Goal: Task Accomplishment & Management: Use online tool/utility

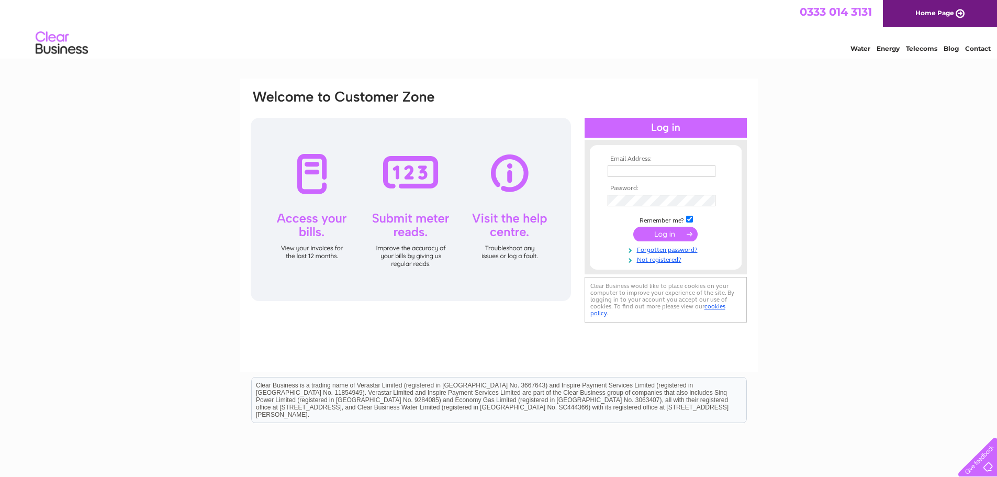
click at [623, 168] on input "text" at bounding box center [662, 171] width 108 height 12
type input "[EMAIL_ADDRESS][DOMAIN_NAME]"
click at [664, 230] on input "submit" at bounding box center [665, 235] width 64 height 15
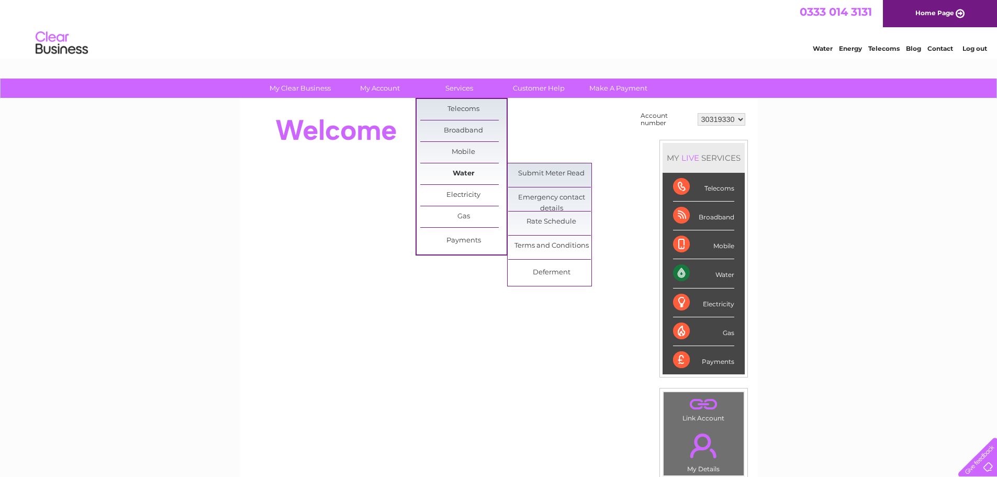
click at [460, 176] on link "Water" at bounding box center [463, 173] width 86 height 21
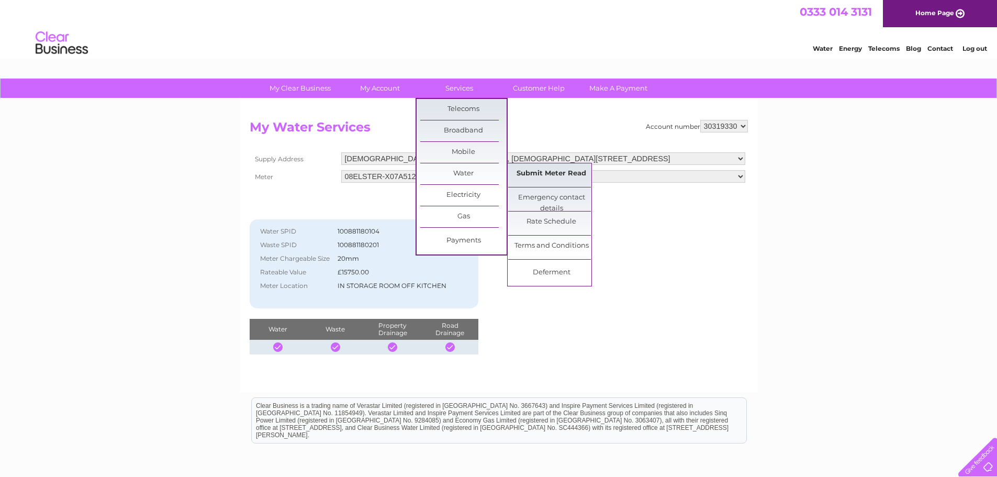
click at [558, 172] on link "Submit Meter Read" at bounding box center [551, 173] width 86 height 21
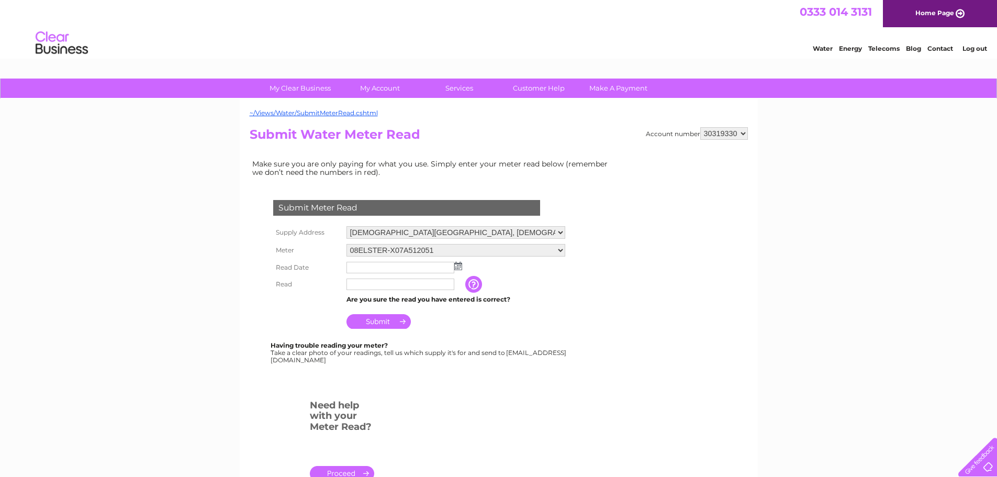
click at [356, 265] on input "text" at bounding box center [401, 268] width 108 height 12
click at [462, 269] on td at bounding box center [456, 267] width 224 height 17
click at [461, 267] on img at bounding box center [458, 266] width 8 height 8
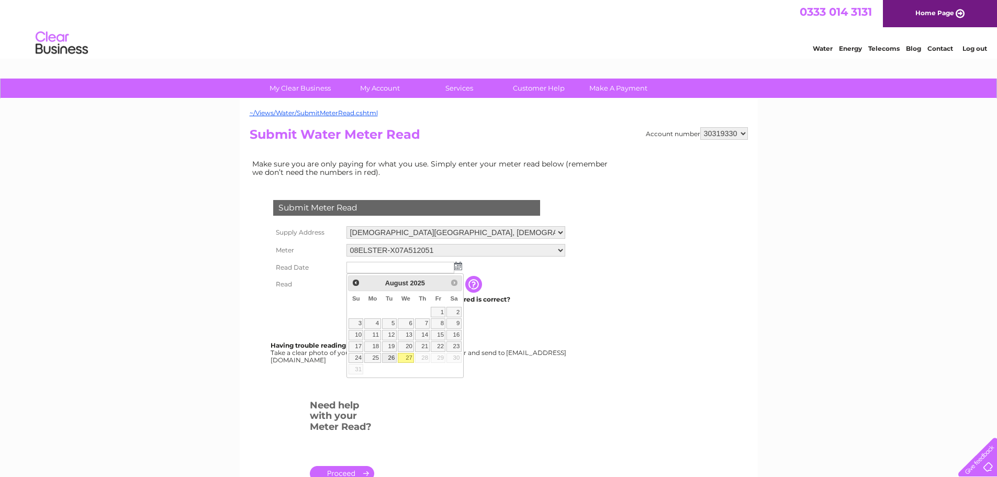
click at [393, 356] on link "26" at bounding box center [389, 358] width 15 height 10
type input "2025/08/26"
click at [393, 356] on link "26" at bounding box center [389, 358] width 15 height 10
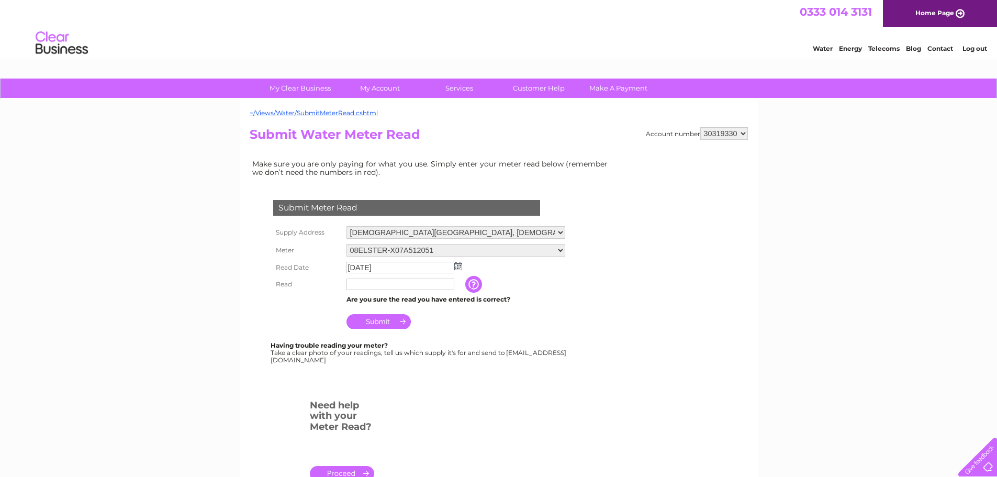
click at [356, 285] on input "text" at bounding box center [401, 284] width 108 height 12
type input "2783"
click at [382, 322] on input "Submit" at bounding box center [379, 321] width 64 height 15
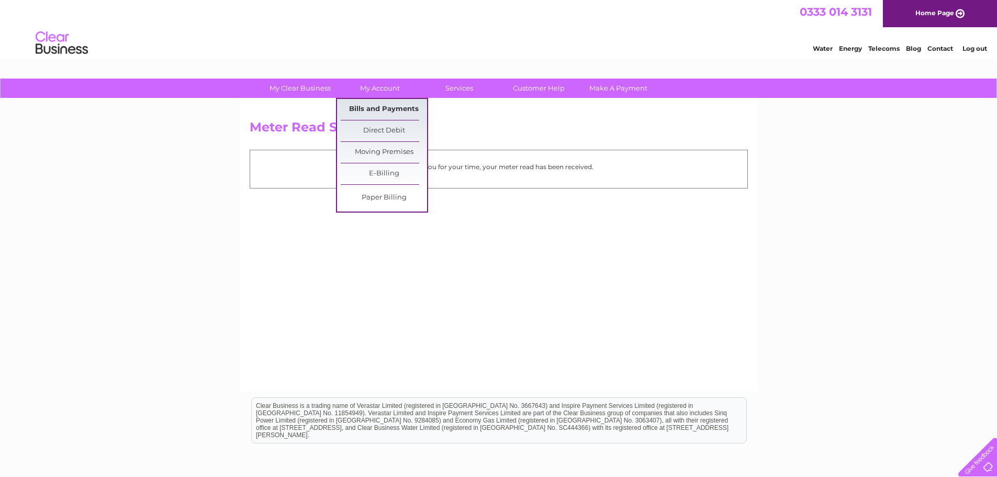
click at [380, 110] on link "Bills and Payments" at bounding box center [384, 109] width 86 height 21
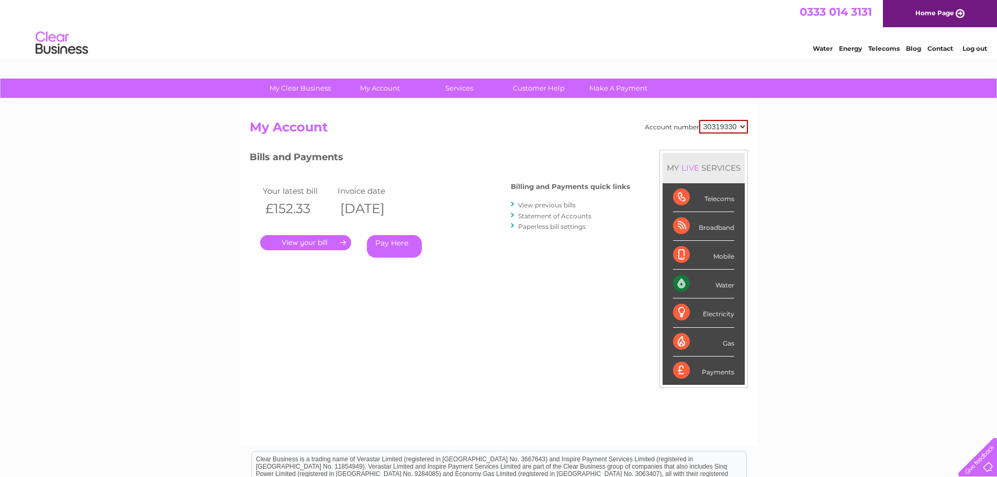
click at [307, 242] on link "." at bounding box center [305, 242] width 91 height 15
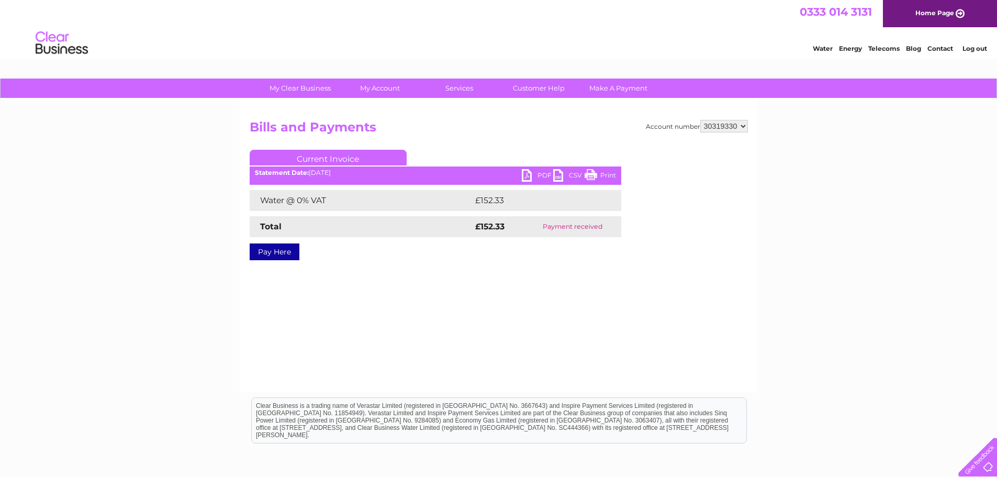
click at [544, 174] on link "PDF" at bounding box center [537, 176] width 31 height 15
click at [969, 50] on link "Log out" at bounding box center [975, 48] width 25 height 8
